Goal: Information Seeking & Learning: Learn about a topic

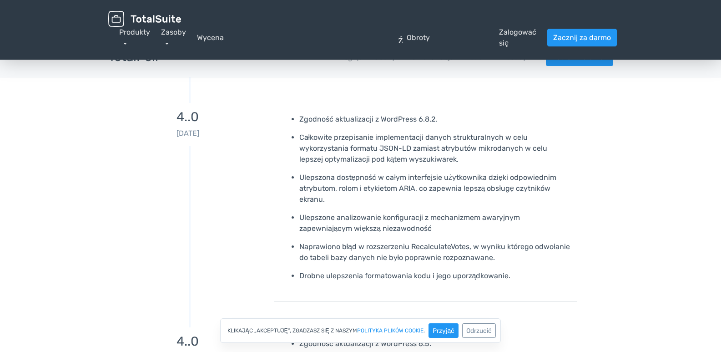
click at [160, 14] on img at bounding box center [144, 19] width 73 height 16
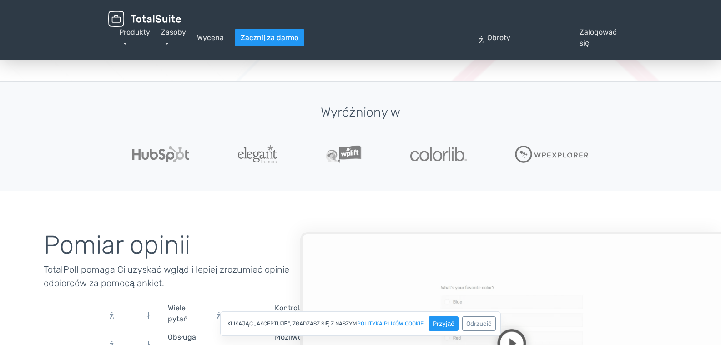
scroll to position [174, 0]
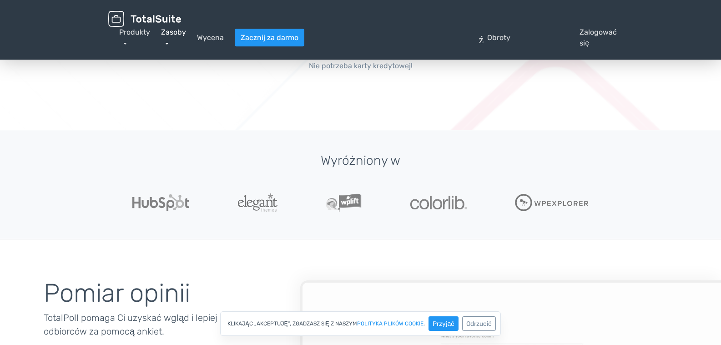
click at [168, 39] on link "Zasoby" at bounding box center [173, 38] width 25 height 20
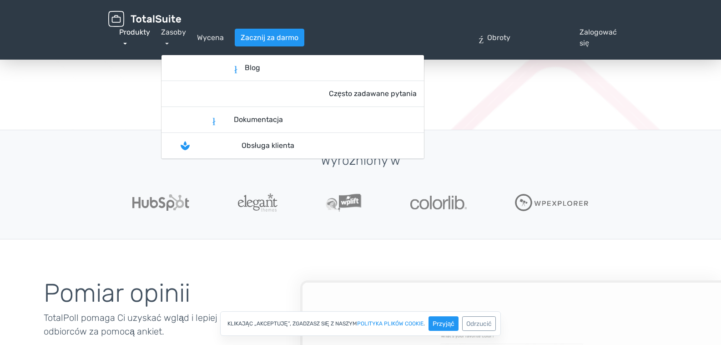
click at [121, 39] on link "Produkty" at bounding box center [134, 38] width 31 height 20
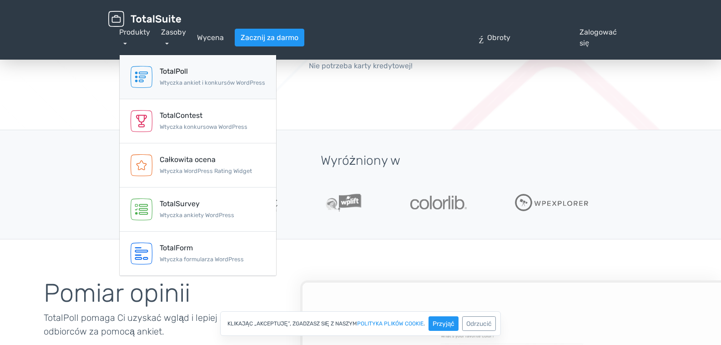
click at [185, 71] on font "TotalPoll" at bounding box center [174, 71] width 28 height 9
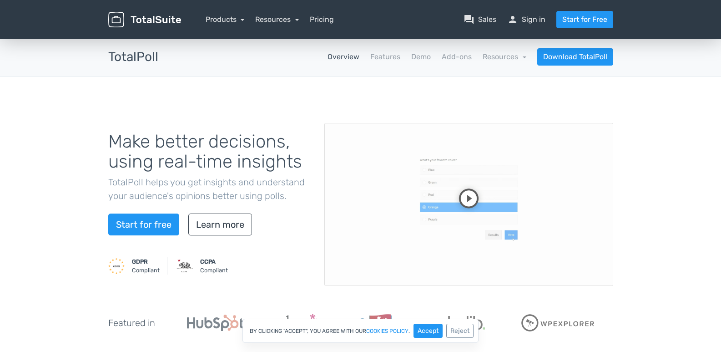
click at [450, 63] on nav "Overview Features Demo Add-ons Resources school Documentation article Changelog…" at bounding box center [392, 56] width 455 height 17
click at [450, 62] on link "Add-ons" at bounding box center [457, 56] width 30 height 11
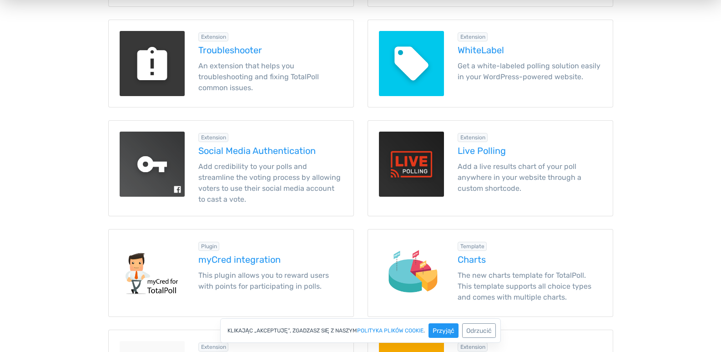
scroll to position [794, 0]
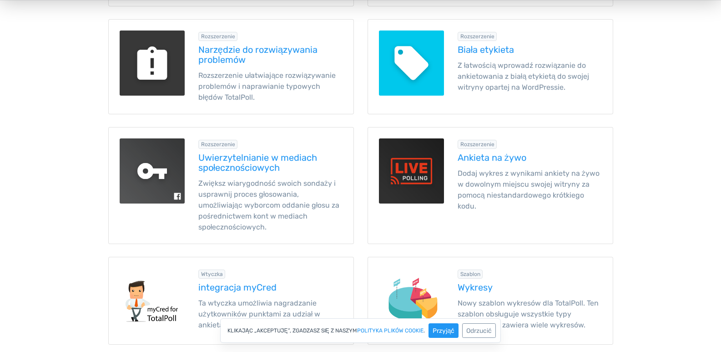
drag, startPoint x: 64, startPoint y: 142, endPoint x: 6, endPoint y: 157, distance: 59.6
click at [6, 157] on main "Produkty TotalSuite Dodatki TotalPoll TotalPoll aplikacje Przegląd Cechy Demons…" at bounding box center [360, 18] width 721 height 1551
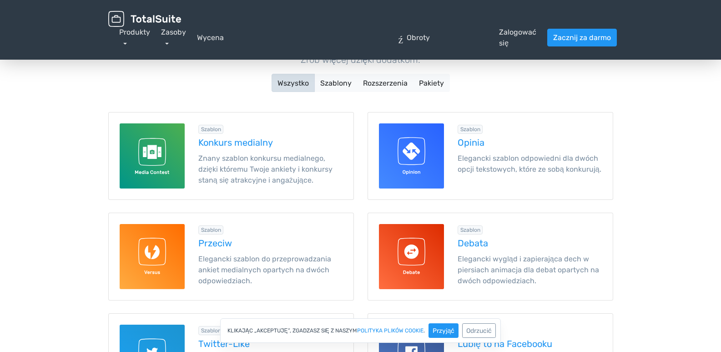
scroll to position [66, 0]
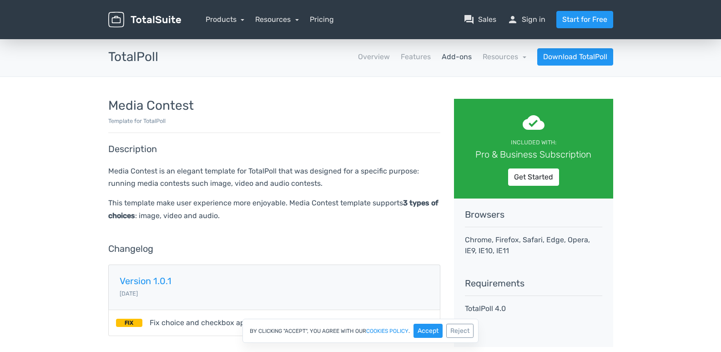
scroll to position [46, 0]
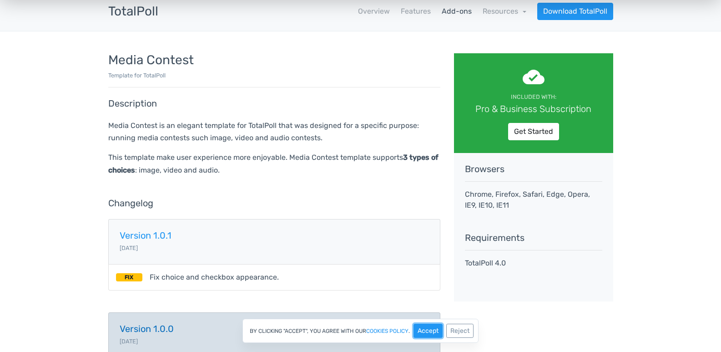
click at [420, 332] on button "Accept" at bounding box center [428, 331] width 29 height 14
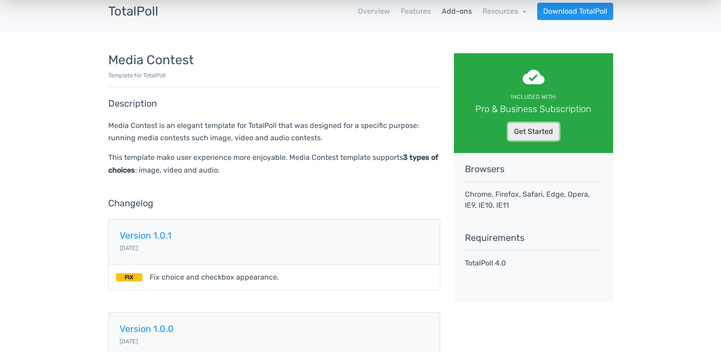
click at [531, 135] on link "Get Started" at bounding box center [533, 131] width 51 height 17
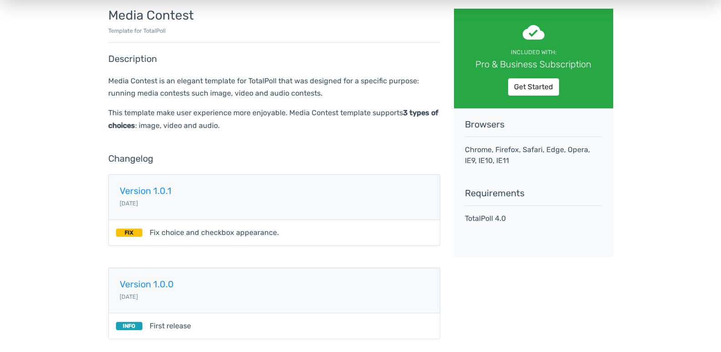
scroll to position [0, 0]
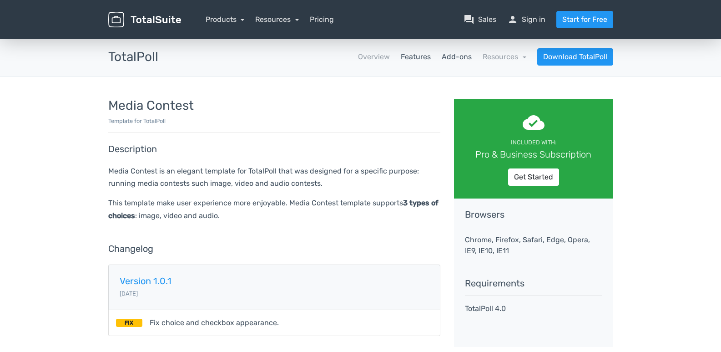
click at [421, 52] on link "Features" at bounding box center [416, 56] width 30 height 11
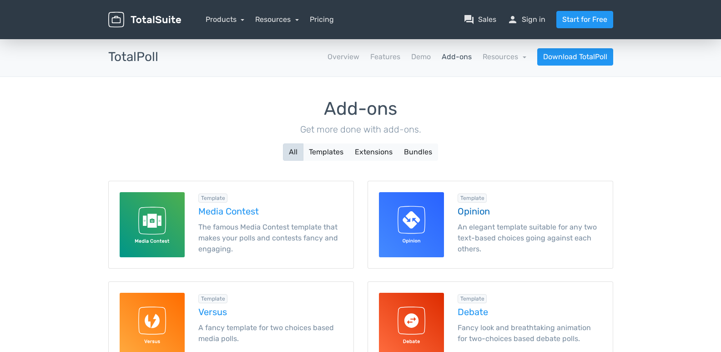
click at [467, 213] on h5 "Opinion" at bounding box center [530, 211] width 144 height 10
click at [310, 150] on button "Templates" at bounding box center [326, 151] width 46 height 17
click at [350, 157] on button "Extensions" at bounding box center [374, 151] width 50 height 17
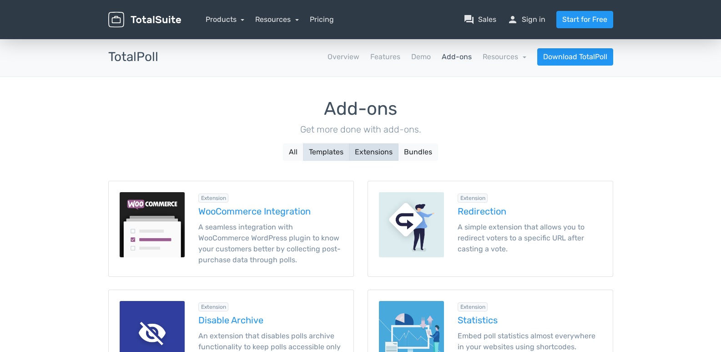
click at [333, 154] on button "Templates" at bounding box center [326, 151] width 46 height 17
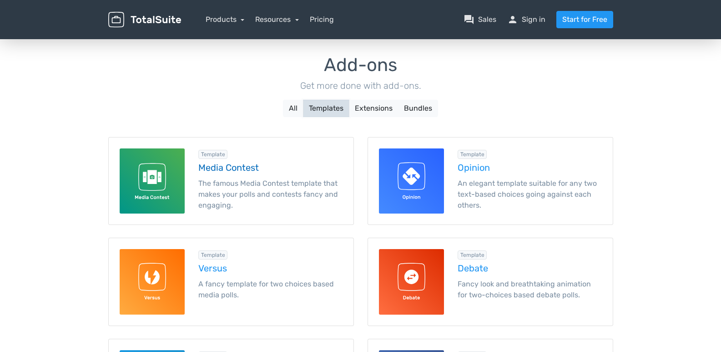
scroll to position [91, 0]
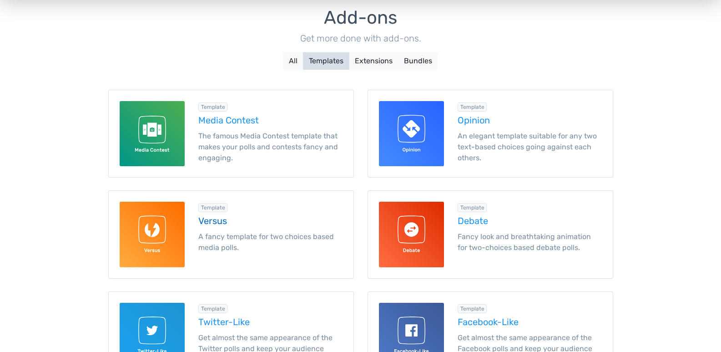
click at [226, 241] on p "A fancy template for two choices based media polls." at bounding box center [270, 242] width 144 height 22
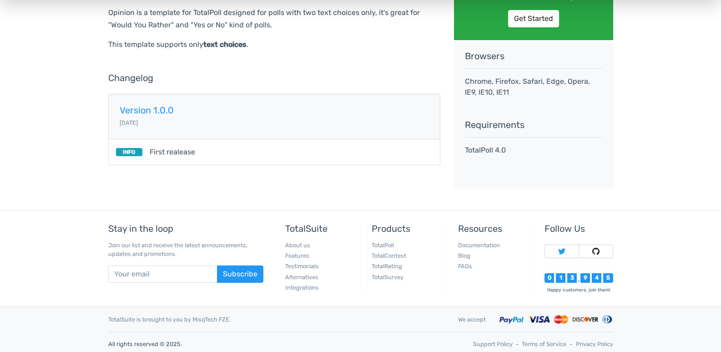
scroll to position [162, 0]
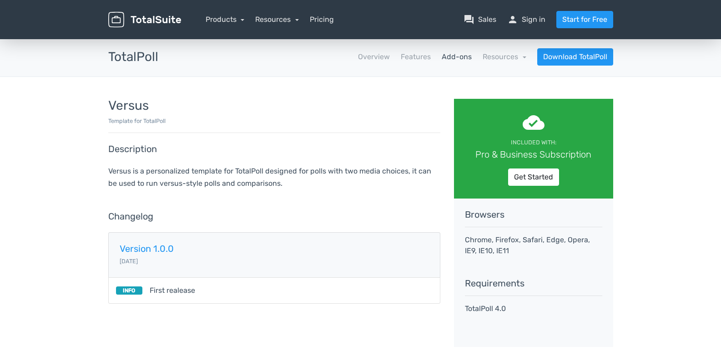
click at [487, 217] on h5 "Browsers" at bounding box center [533, 214] width 137 height 10
click at [505, 235] on p "Chrome, Firefox, Safari, Edge, Opera, IE9, IE10, IE11" at bounding box center [533, 245] width 137 height 22
click at [503, 245] on p "Chrome, Firefox, Safari, Edge, Opera, IE9, IE10, IE11" at bounding box center [533, 245] width 137 height 22
drag, startPoint x: 499, startPoint y: 260, endPoint x: 492, endPoint y: 288, distance: 28.9
click at [498, 263] on div "Browsers Chrome, Firefox, Safari, Edge, Opera, IE9, IE10, IE11 Requirements Tot…" at bounding box center [533, 272] width 159 height 148
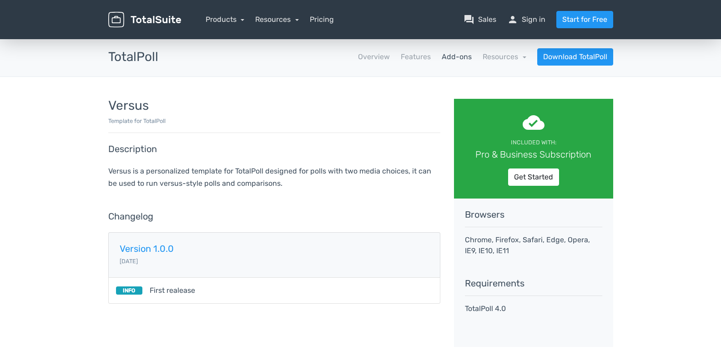
click at [492, 289] on div "Browsers Chrome, Firefox, Safari, Edge, Opera, IE9, IE10, IE11 Requirements Tot…" at bounding box center [533, 272] width 159 height 148
click at [491, 293] on div "Browsers Chrome, Firefox, Safari, Edge, Opera, IE9, IE10, IE11 Requirements Tot…" at bounding box center [533, 272] width 159 height 148
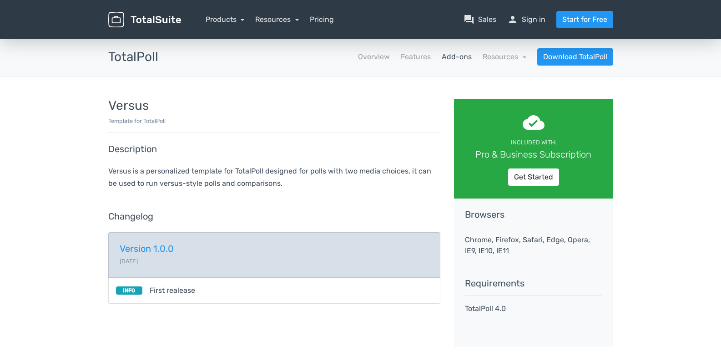
click at [152, 251] on h5 "Version 1.0.0" at bounding box center [274, 248] width 309 height 10
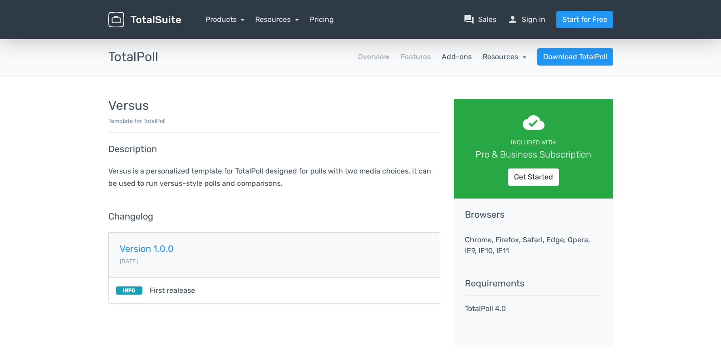
click at [526, 56] on link "Resources" at bounding box center [505, 56] width 44 height 9
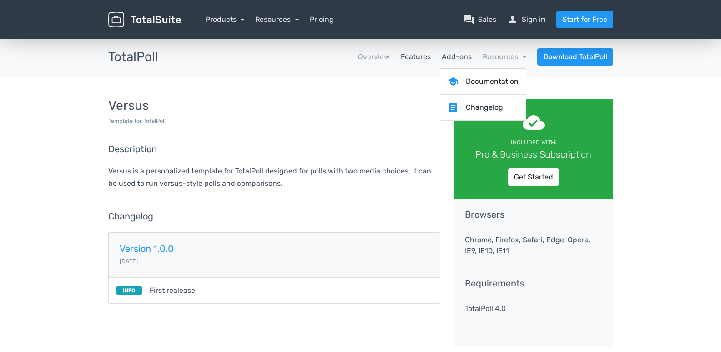
click at [414, 58] on link "Features" at bounding box center [416, 56] width 30 height 11
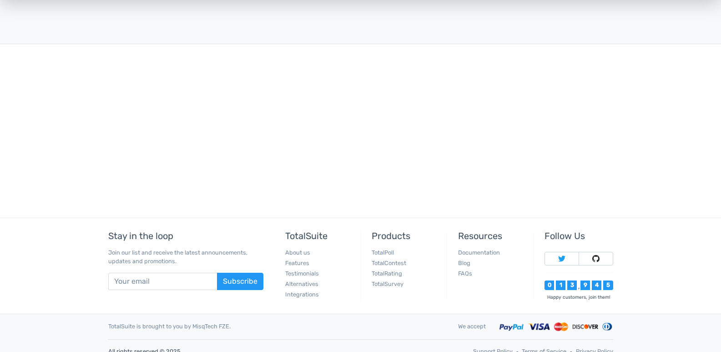
scroll to position [2037, 0]
